Goal: Information Seeking & Learning: Find specific fact

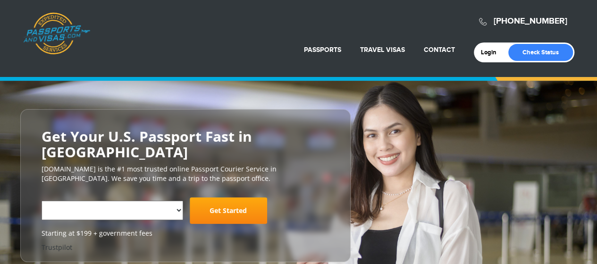
select select "**********"
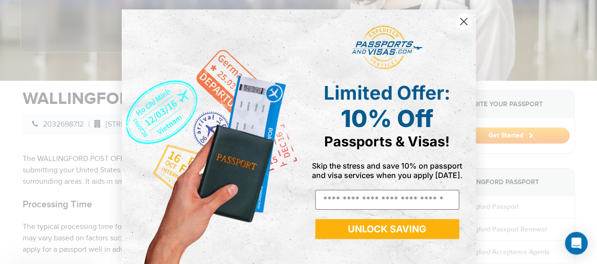
scroll to position [257, 0]
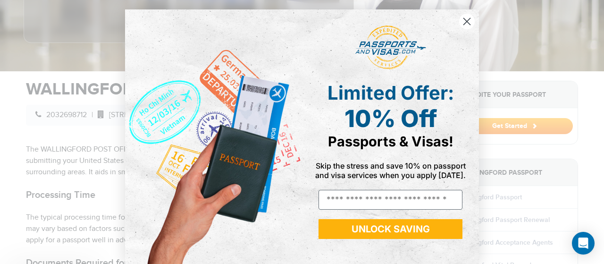
drag, startPoint x: 598, startPoint y: 19, endPoint x: 597, endPoint y: 57, distance: 38.2
click at [469, 18] on circle "Close dialog" at bounding box center [467, 22] width 16 height 16
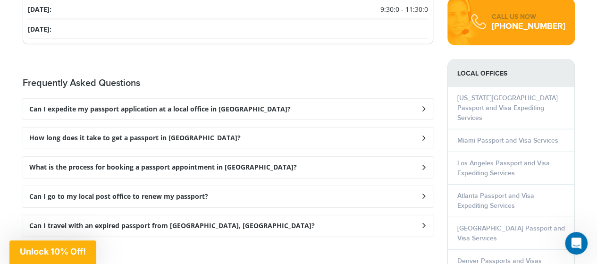
scroll to position [1260, 0]
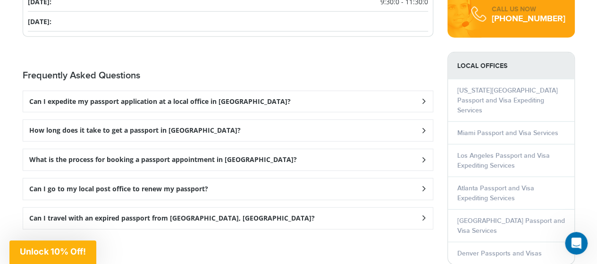
click at [424, 102] on icon at bounding box center [423, 101] width 9 height 6
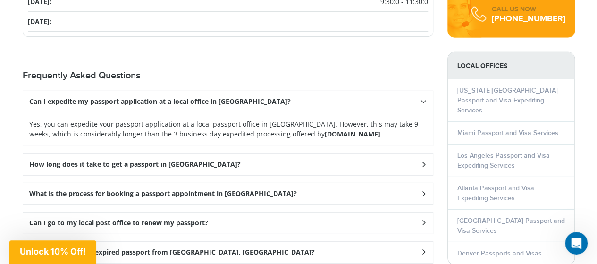
click at [425, 101] on icon at bounding box center [424, 101] width 6 height 9
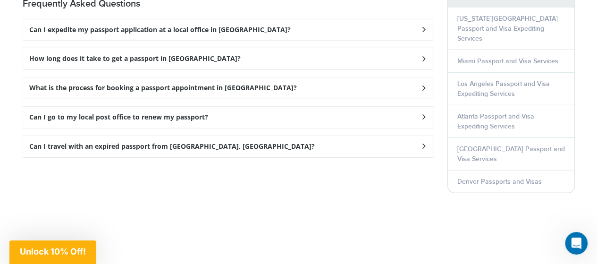
scroll to position [1319, 0]
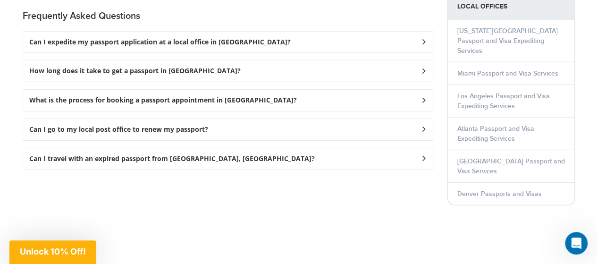
click at [419, 156] on icon at bounding box center [423, 159] width 9 height 6
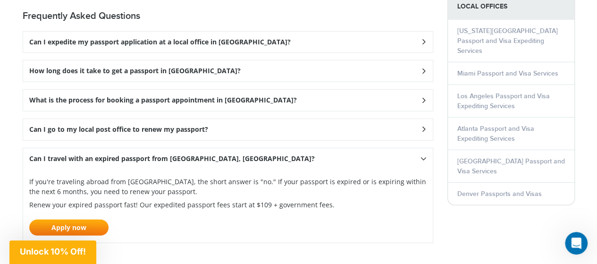
click at [419, 153] on div "Can I travel with an expired passport from [GEOGRAPHIC_DATA], [GEOGRAPHIC_DATA]?" at bounding box center [228, 158] width 410 height 21
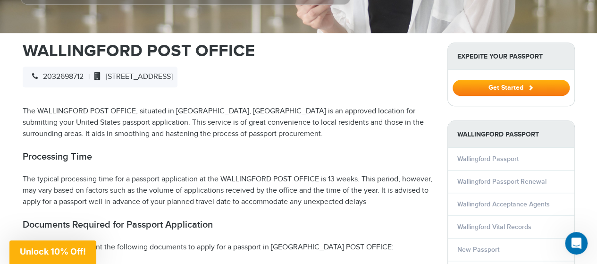
scroll to position [305, 0]
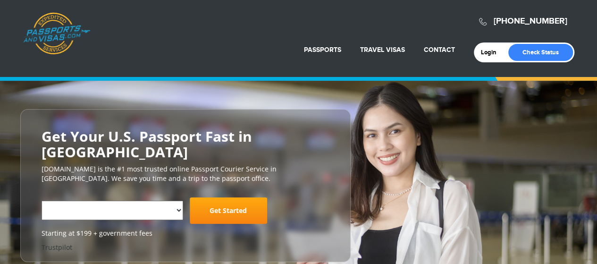
select select "**********"
click at [597, 81] on html "[PHONE_NUMBER] Passports & [DOMAIN_NAME] Login Check Status Passports Passport …" at bounding box center [298, 132] width 597 height 264
